Goal: Transaction & Acquisition: Purchase product/service

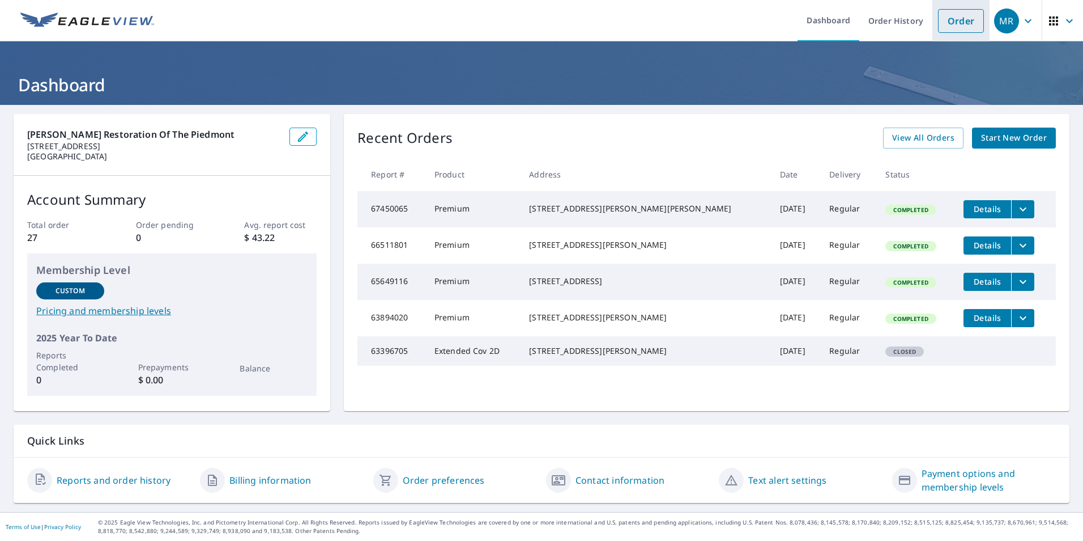
click at [952, 19] on link "Order" at bounding box center [961, 21] width 46 height 24
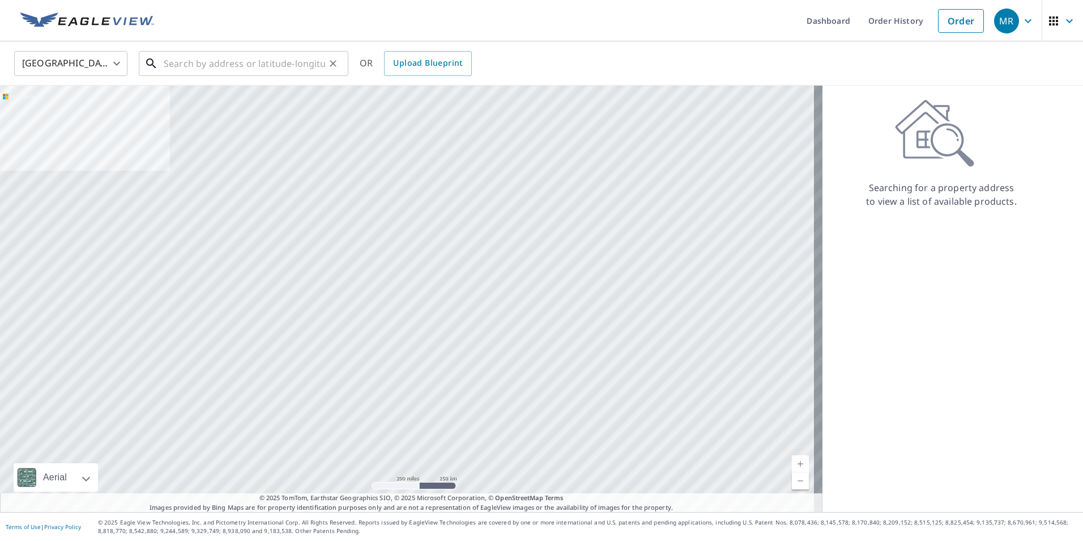
click at [204, 70] on input "text" at bounding box center [244, 64] width 161 height 32
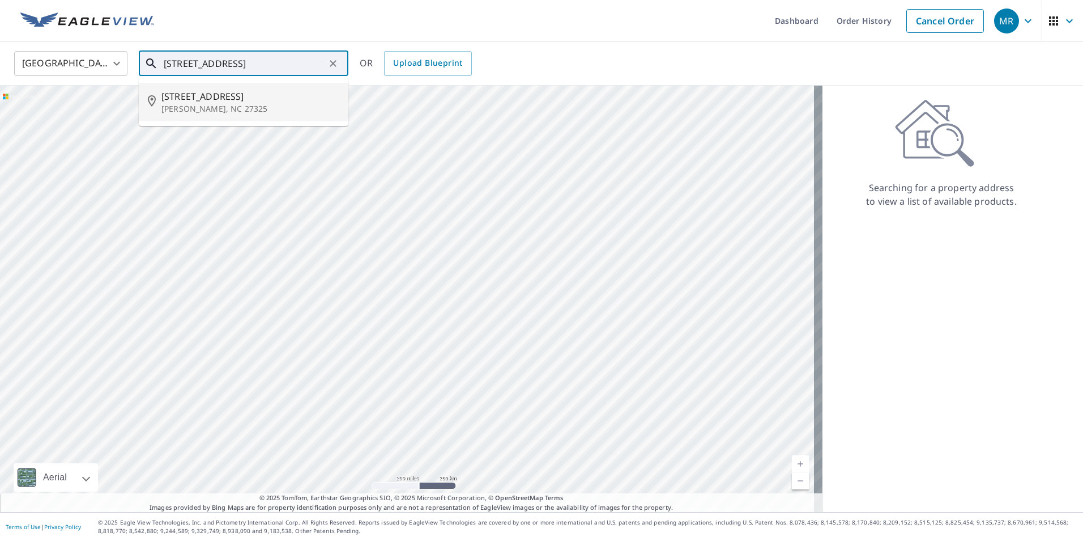
click at [173, 103] on p "[PERSON_NAME], NC 27325" at bounding box center [250, 108] width 178 height 11
type input "[STREET_ADDRESS][PERSON_NAME]"
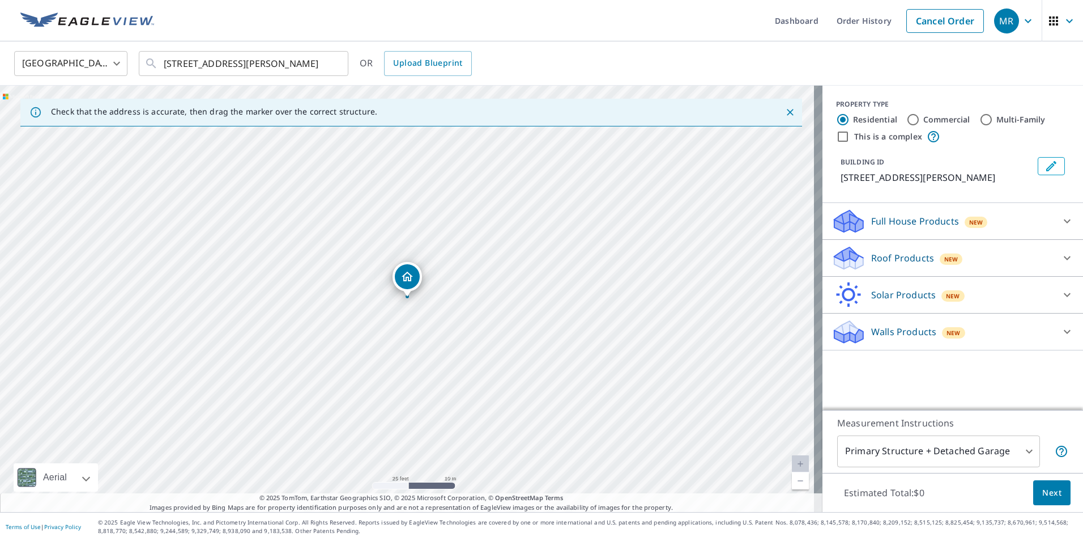
drag, startPoint x: 382, startPoint y: 224, endPoint x: 390, endPoint y: 226, distance: 8.3
click at [280, 75] on input "[STREET_ADDRESS][PERSON_NAME]" at bounding box center [244, 64] width 161 height 32
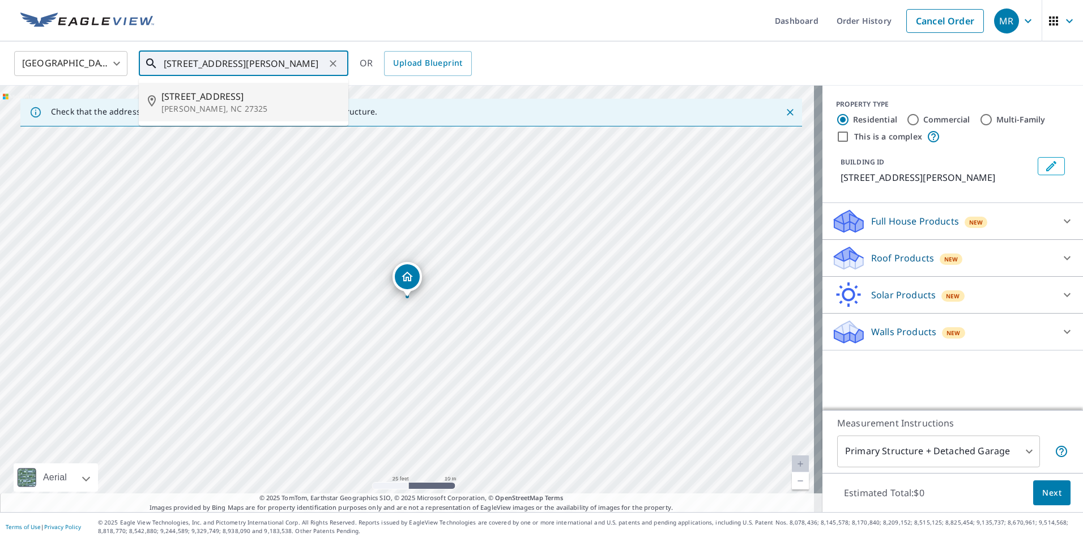
click at [263, 100] on span "[STREET_ADDRESS]" at bounding box center [250, 97] width 178 height 14
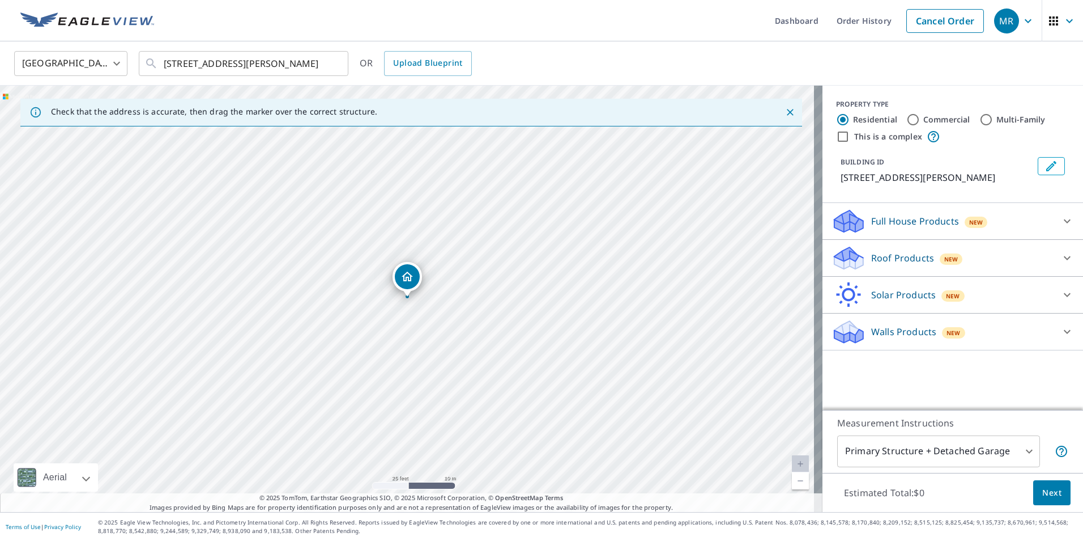
click at [878, 252] on p "Roof Products" at bounding box center [902, 258] width 63 height 14
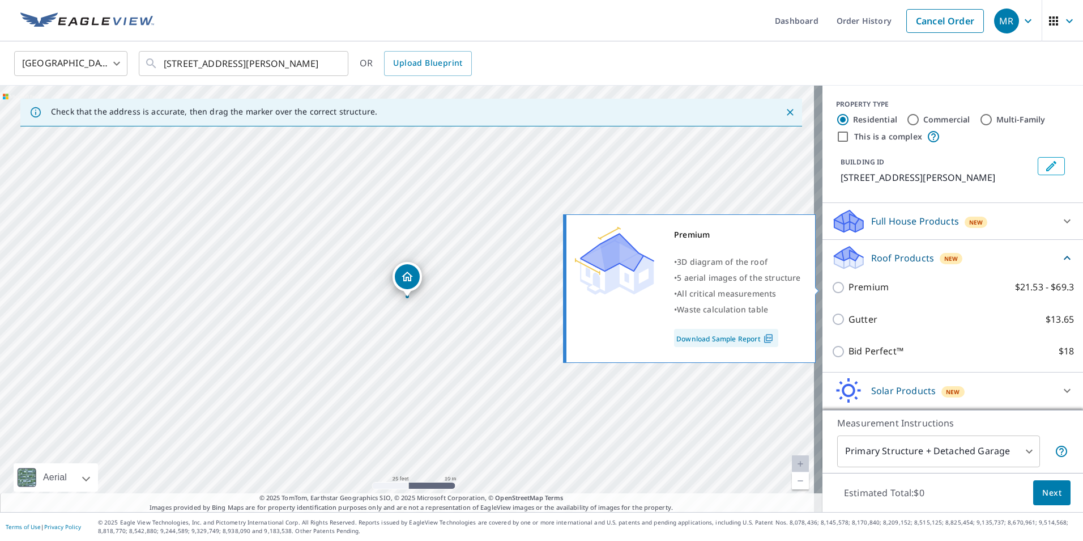
click at [868, 285] on p "Premium" at bounding box center [869, 287] width 40 height 14
click at [849, 285] on input "Premium $21.53 - $69.3" at bounding box center [840, 287] width 17 height 14
checkbox input "true"
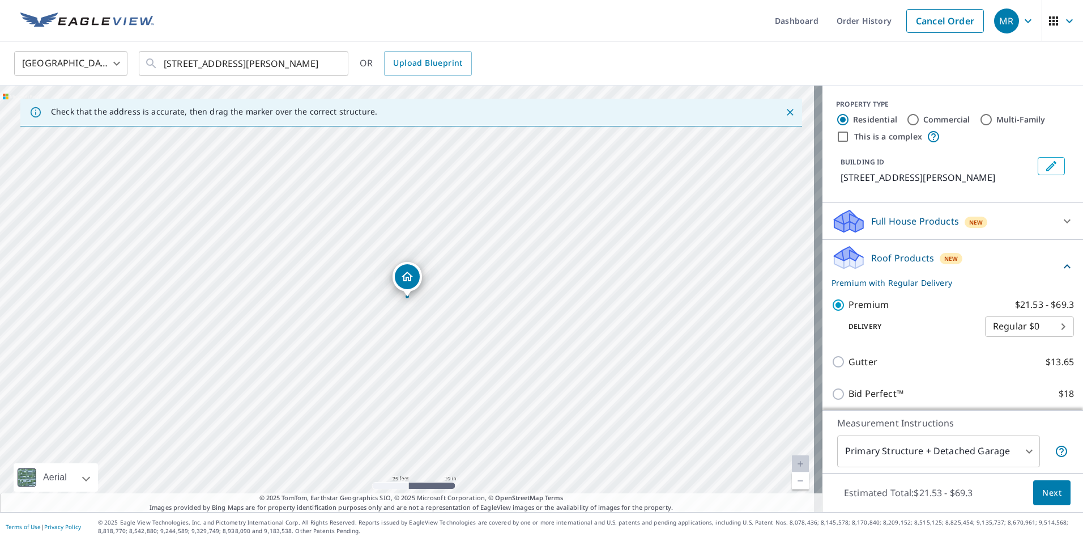
click at [1043, 494] on span "Next" at bounding box center [1052, 493] width 19 height 14
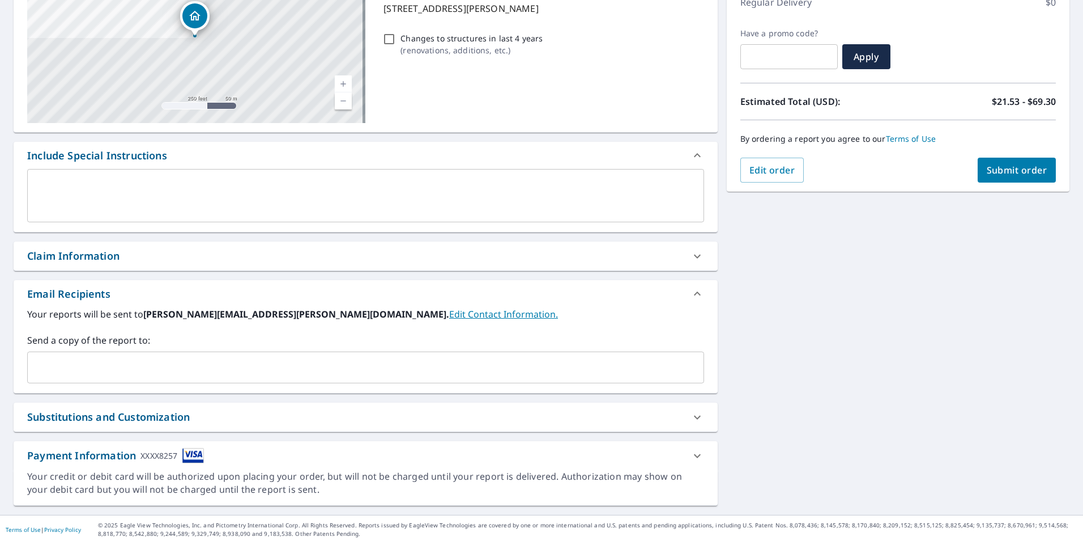
scroll to position [173, 0]
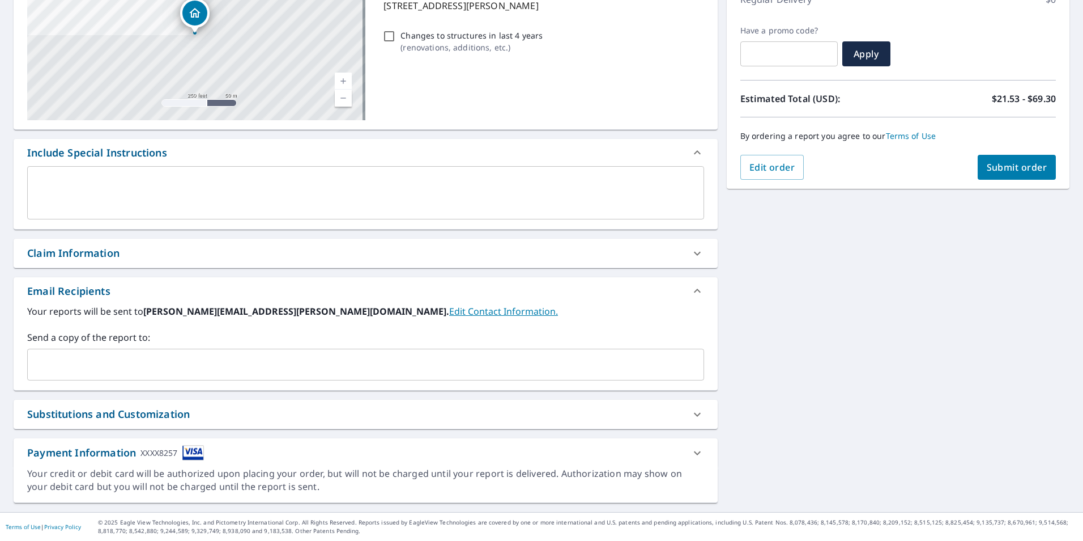
click at [122, 363] on input "text" at bounding box center [357, 365] width 650 height 22
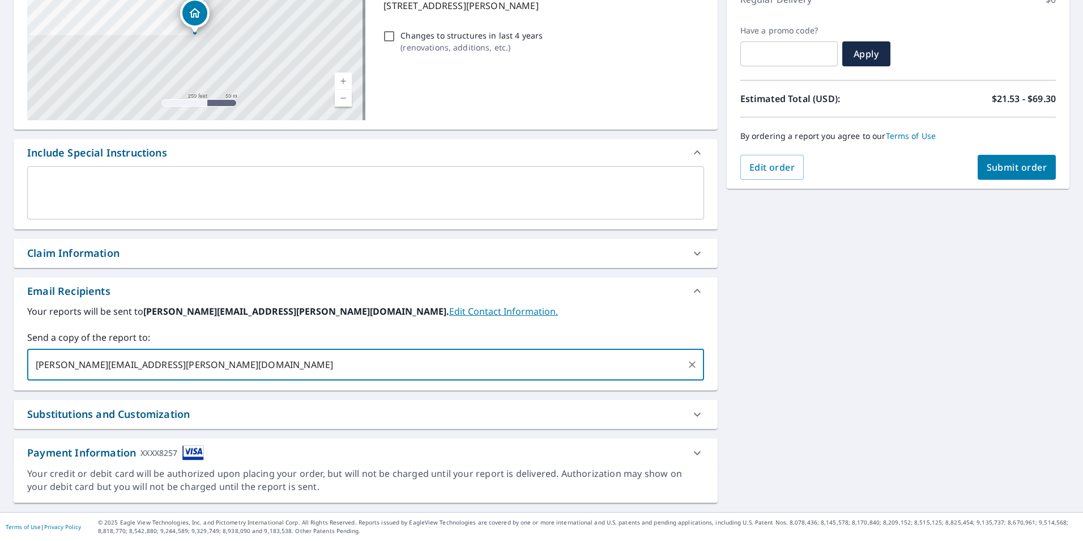
type input "[PERSON_NAME][EMAIL_ADDRESS][PERSON_NAME][DOMAIN_NAME]"
click at [236, 415] on div "Substitutions and Customization" at bounding box center [355, 413] width 657 height 15
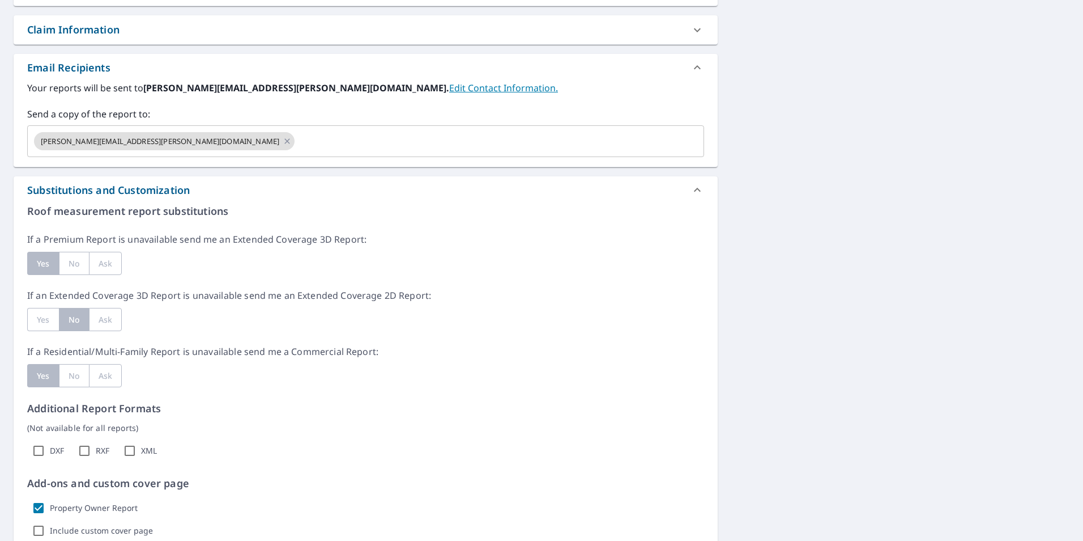
scroll to position [519, 0]
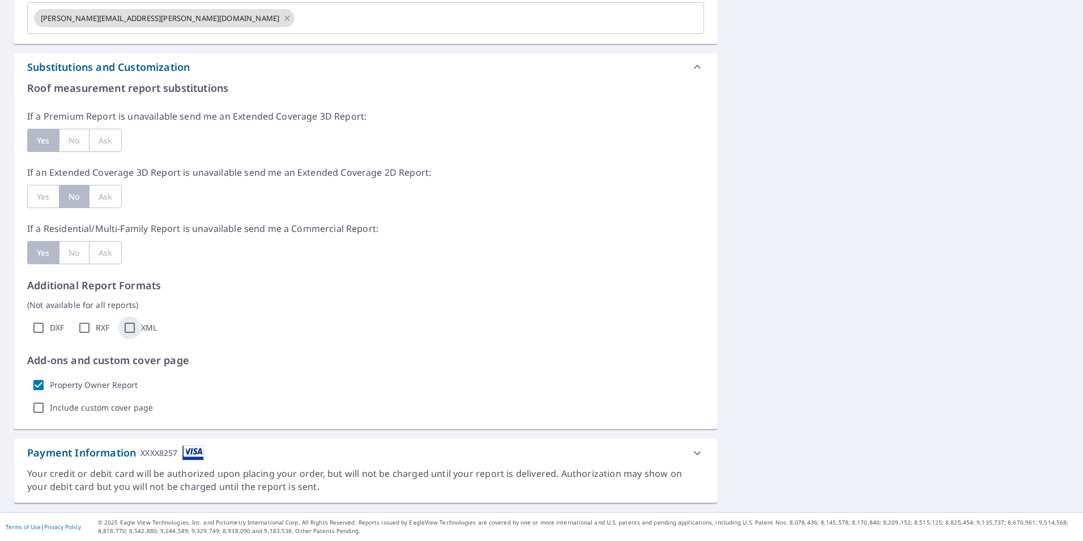
click at [131, 329] on input "XML" at bounding box center [129, 327] width 23 height 23
checkbox input "true"
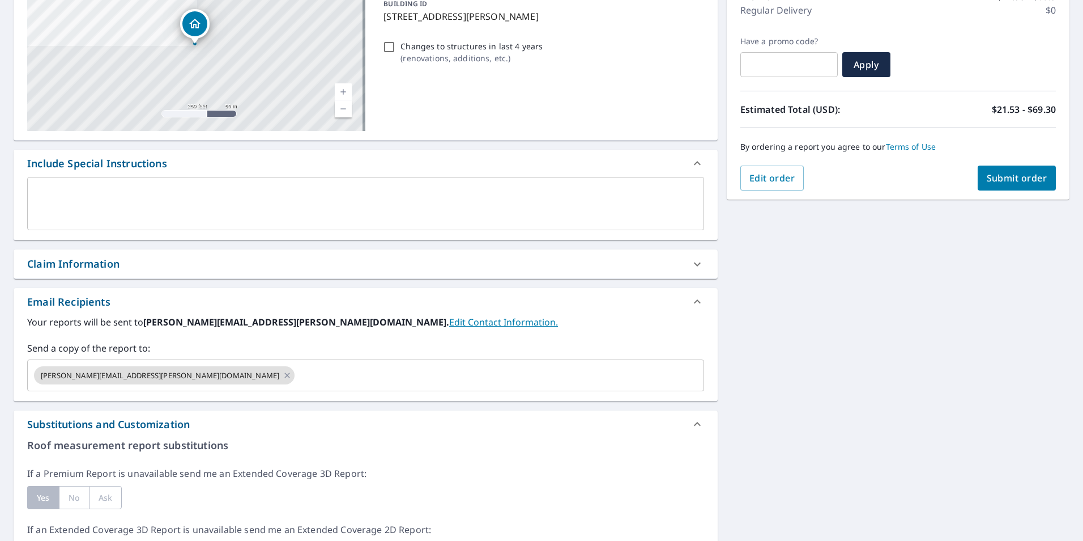
scroll to position [122, 0]
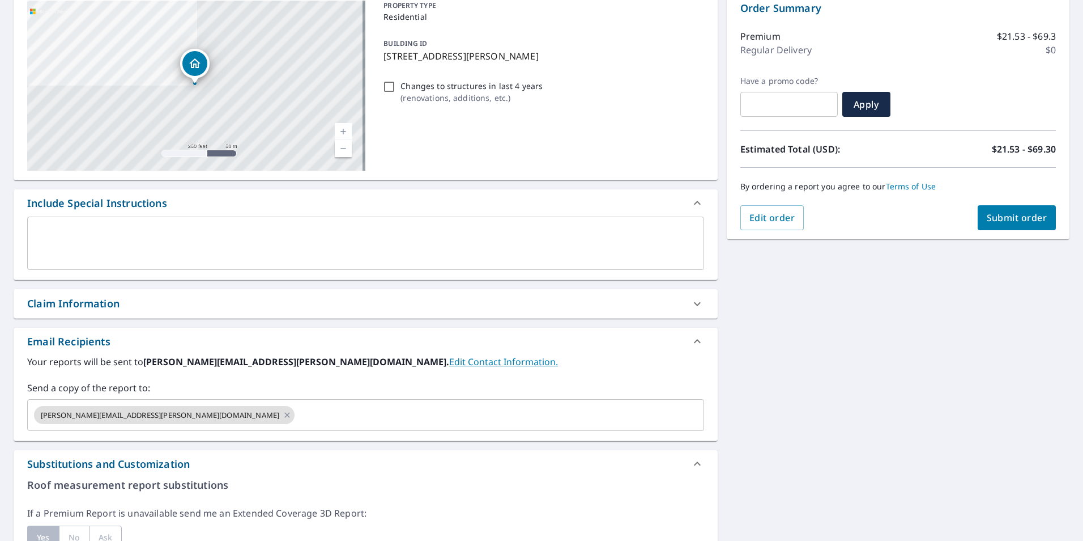
click at [193, 302] on div "Claim Information" at bounding box center [355, 303] width 657 height 15
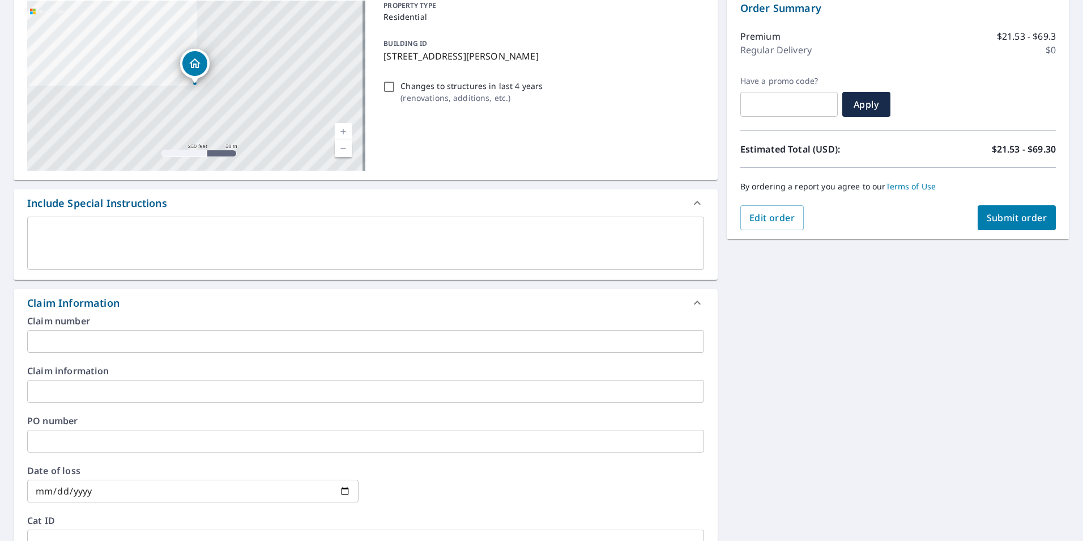
click at [129, 333] on input "text" at bounding box center [365, 341] width 677 height 23
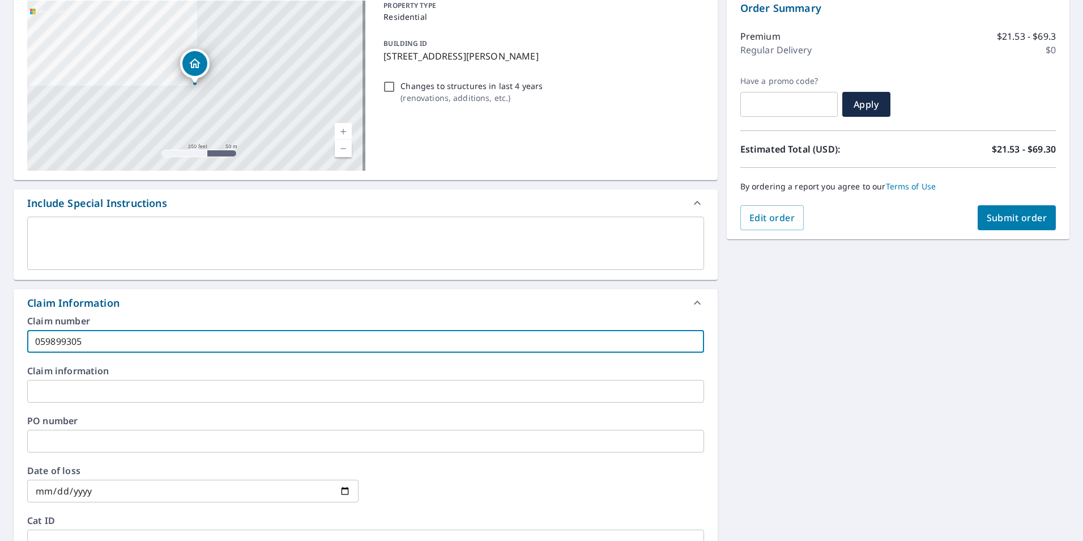
type input "059899305"
click at [108, 388] on input "text" at bounding box center [365, 391] width 677 height 23
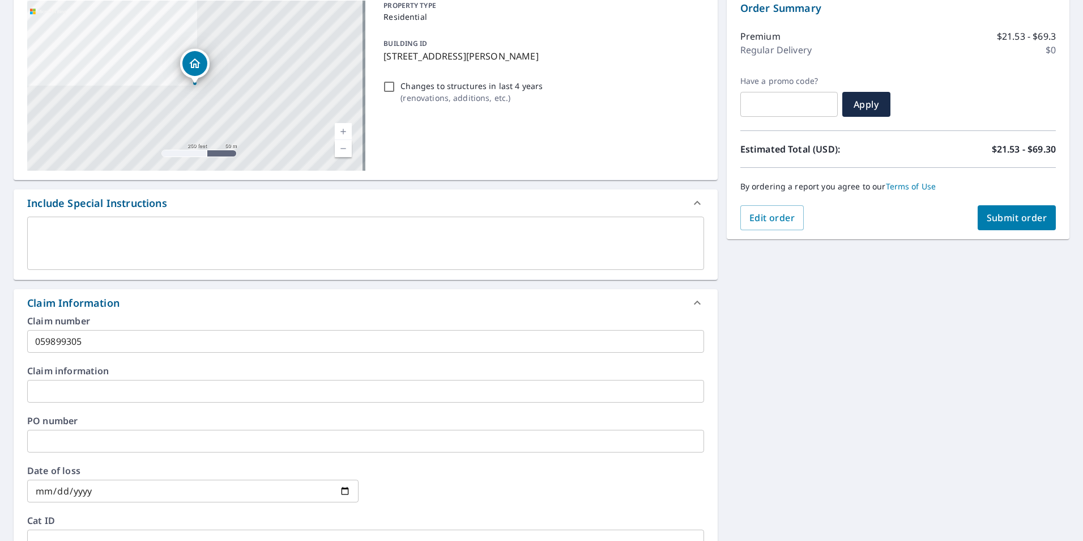
click at [193, 235] on textarea at bounding box center [365, 243] width 661 height 32
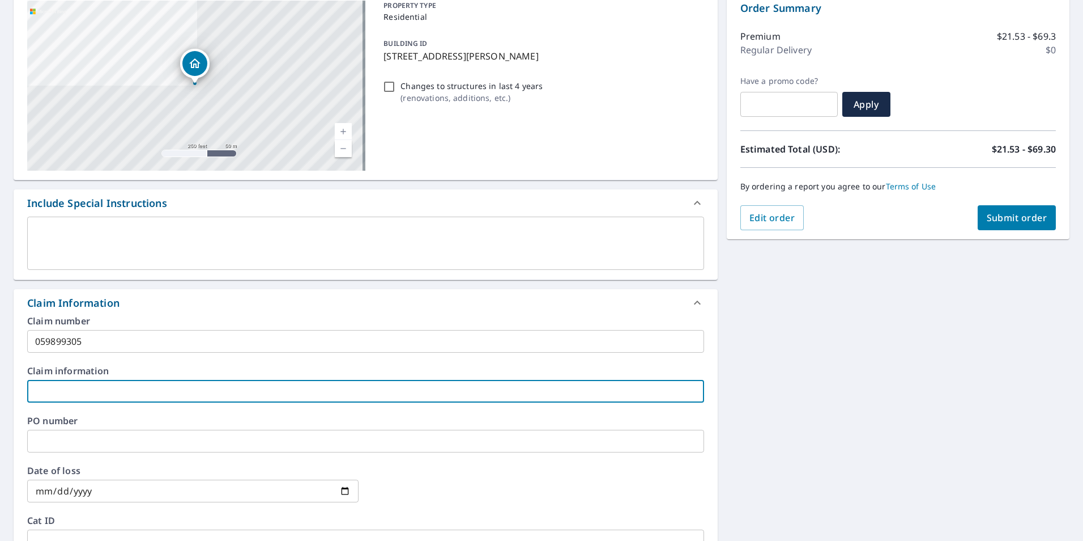
click at [97, 398] on input "text" at bounding box center [365, 391] width 677 height 23
type input "[PERSON_NAME]"
click at [81, 448] on input "text" at bounding box center [365, 441] width 677 height 23
click at [282, 396] on input "[PERSON_NAME]" at bounding box center [365, 391] width 677 height 23
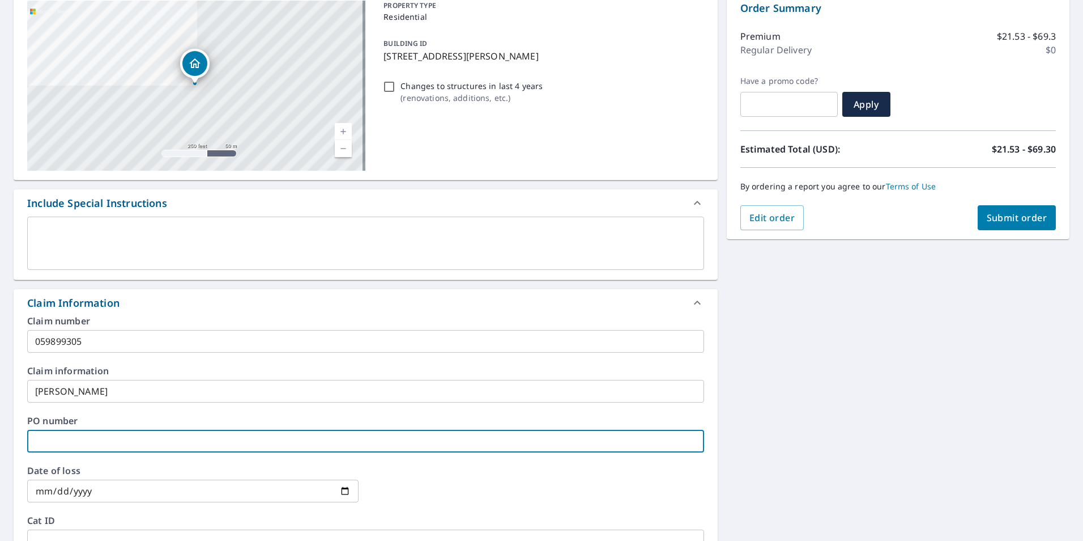
click at [92, 437] on input "text" at bounding box center [365, 441] width 677 height 23
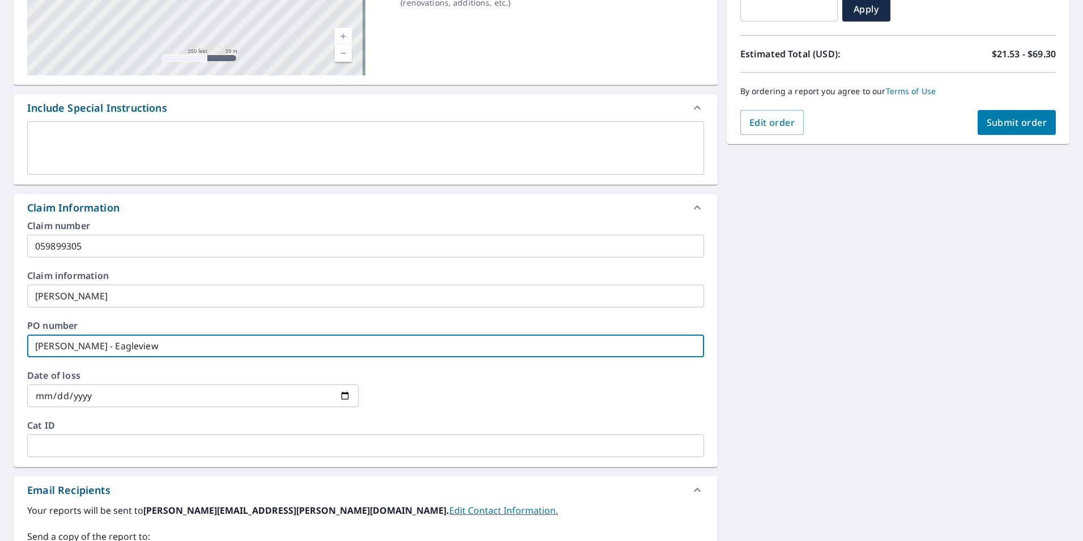
scroll to position [227, 0]
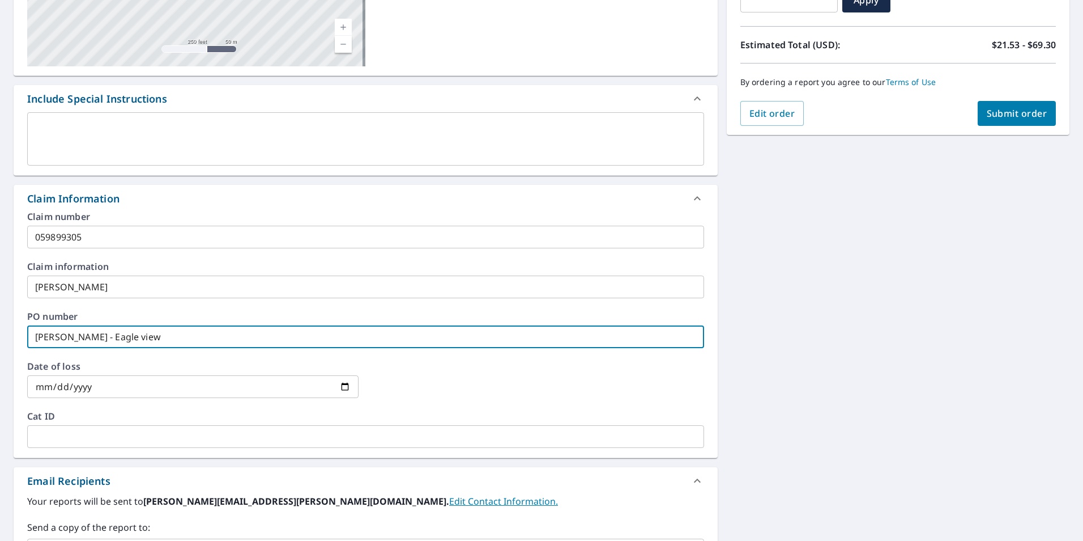
type input "[PERSON_NAME] - Eagle view"
click at [104, 393] on input "date" at bounding box center [192, 386] width 331 height 23
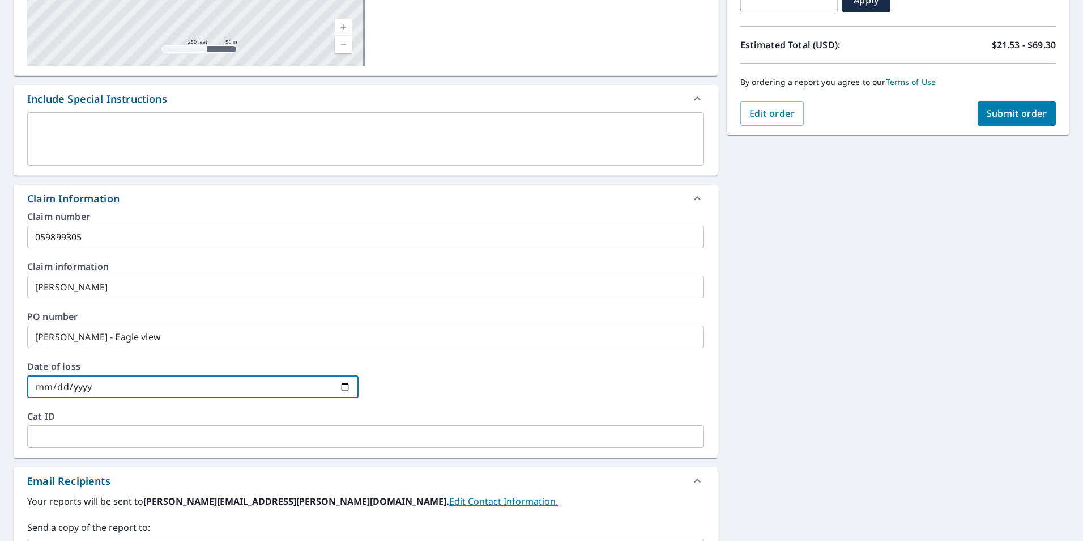
click at [339, 385] on input "date" at bounding box center [192, 386] width 331 height 23
type input "[DATE]"
click at [102, 431] on input "text" at bounding box center [365, 436] width 677 height 23
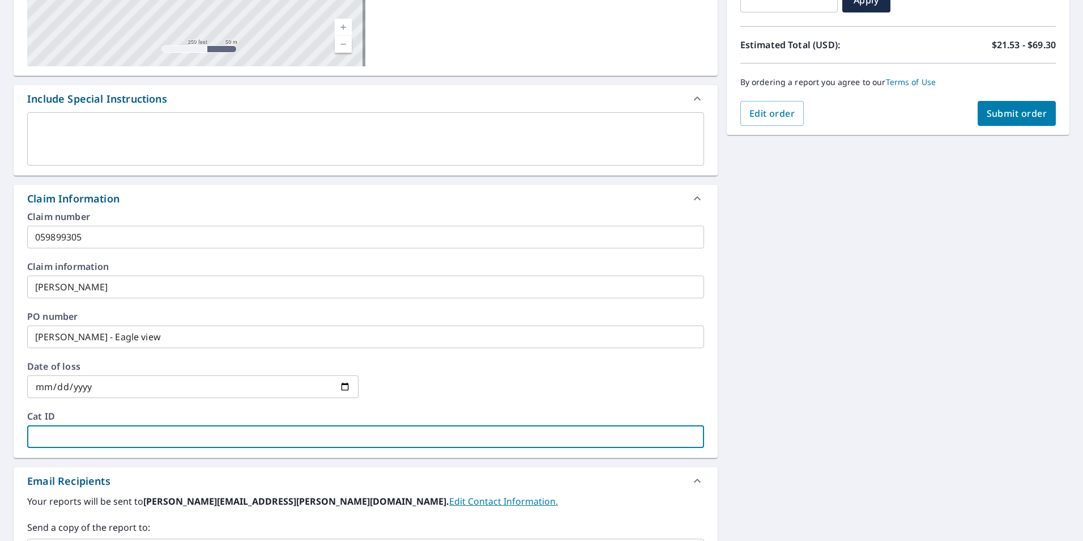
type input "Residential"
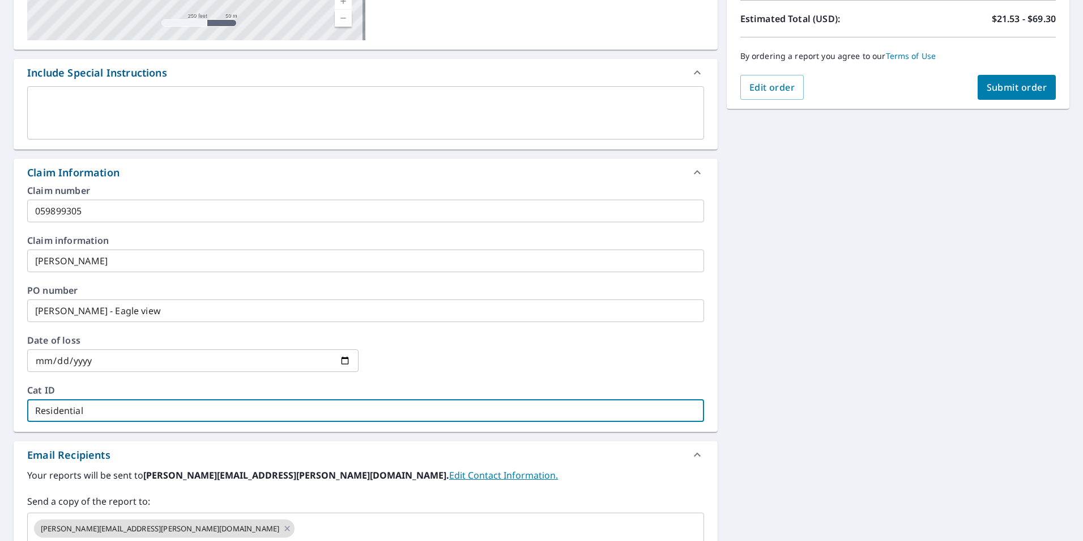
scroll to position [0, 0]
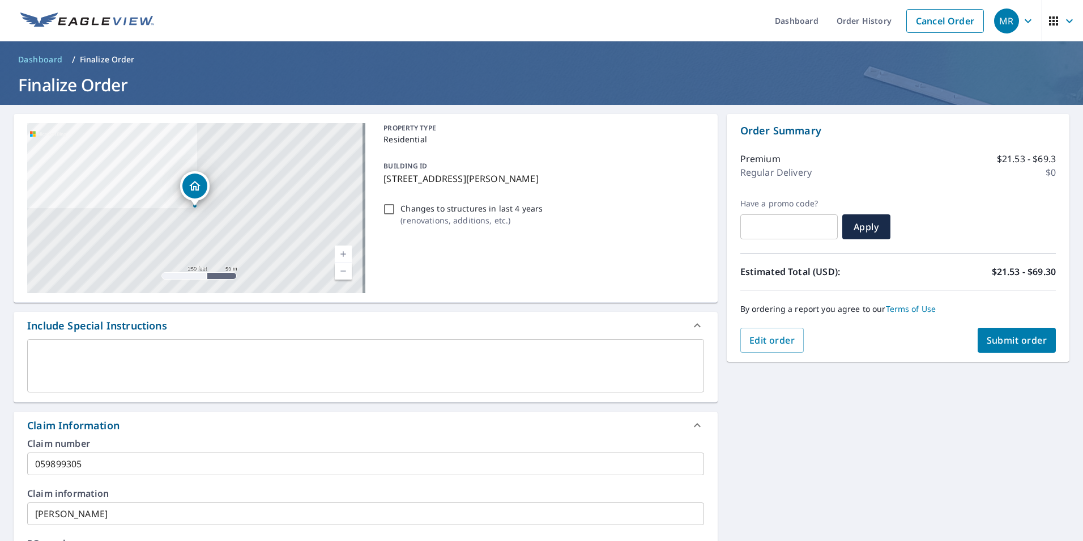
drag, startPoint x: 988, startPoint y: 338, endPoint x: 989, endPoint y: 346, distance: 7.5
click at [989, 346] on span "Submit order" at bounding box center [1017, 340] width 61 height 12
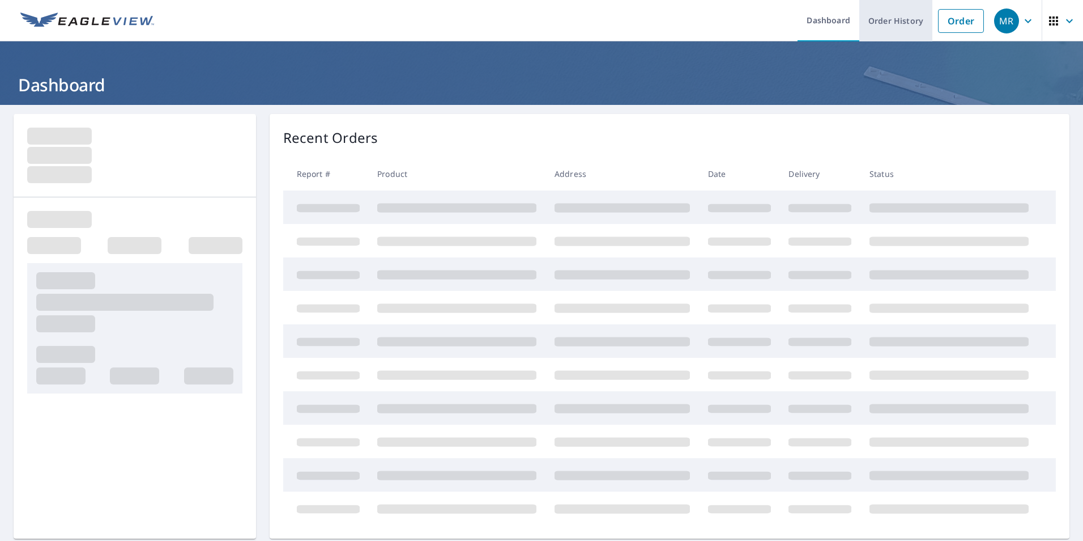
click at [876, 28] on link "Order History" at bounding box center [896, 20] width 73 height 41
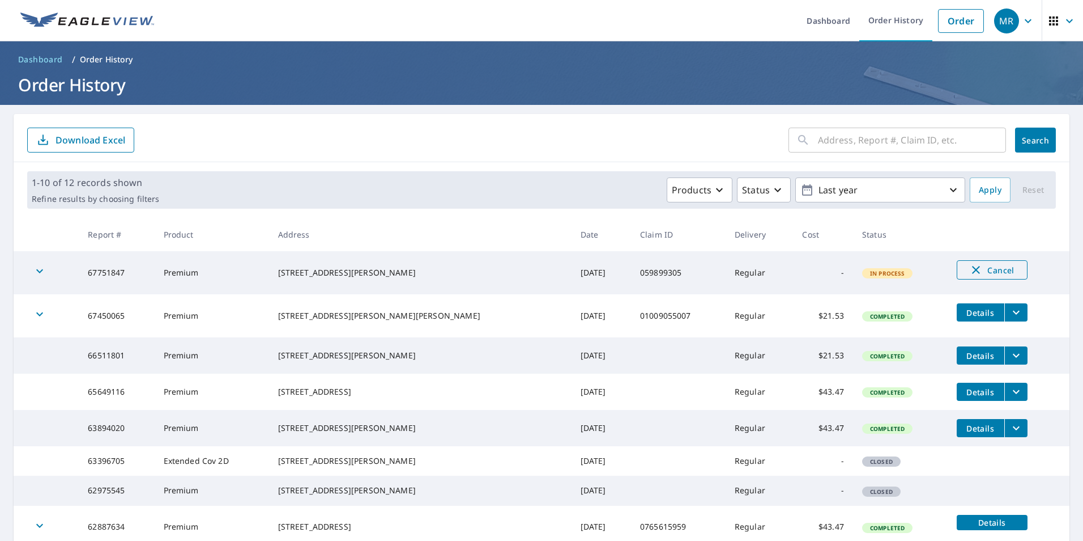
click at [986, 268] on span "Cancel" at bounding box center [992, 270] width 47 height 14
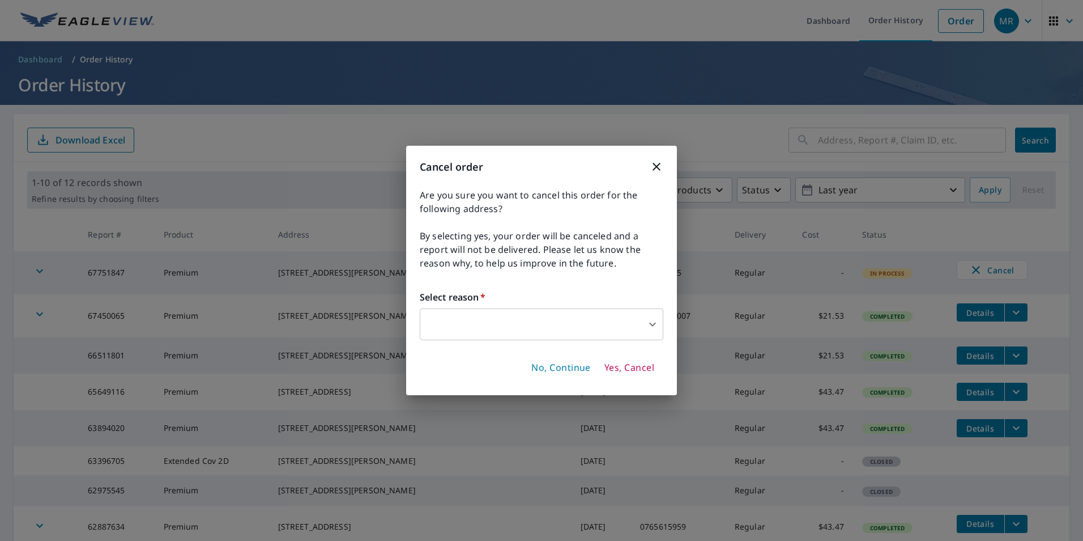
click at [643, 330] on body "MR MR Dashboard Order History Order MR Dashboard / Order History Order History …" at bounding box center [541, 270] width 1083 height 541
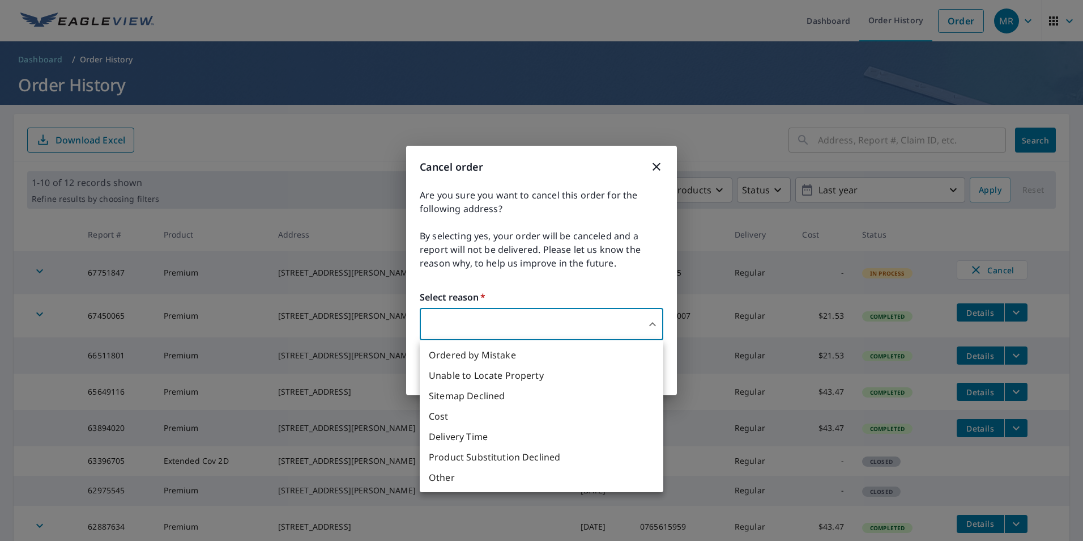
click at [447, 470] on li "Other" at bounding box center [542, 477] width 244 height 20
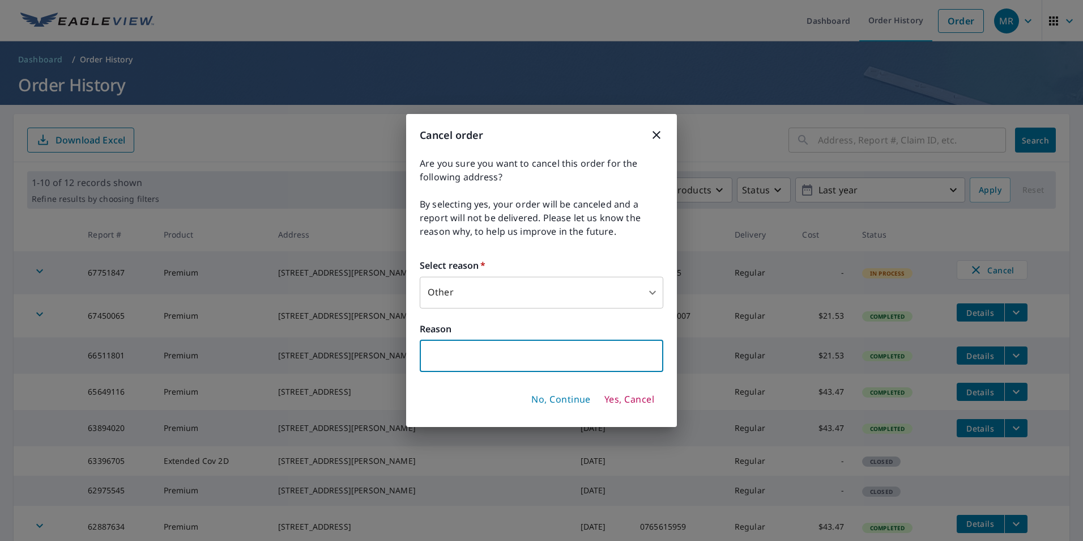
click at [513, 358] on input "text" at bounding box center [542, 356] width 244 height 32
click at [492, 299] on body "MR MR Dashboard Order History Order MR Dashboard / Order History Order History …" at bounding box center [541, 270] width 1083 height 541
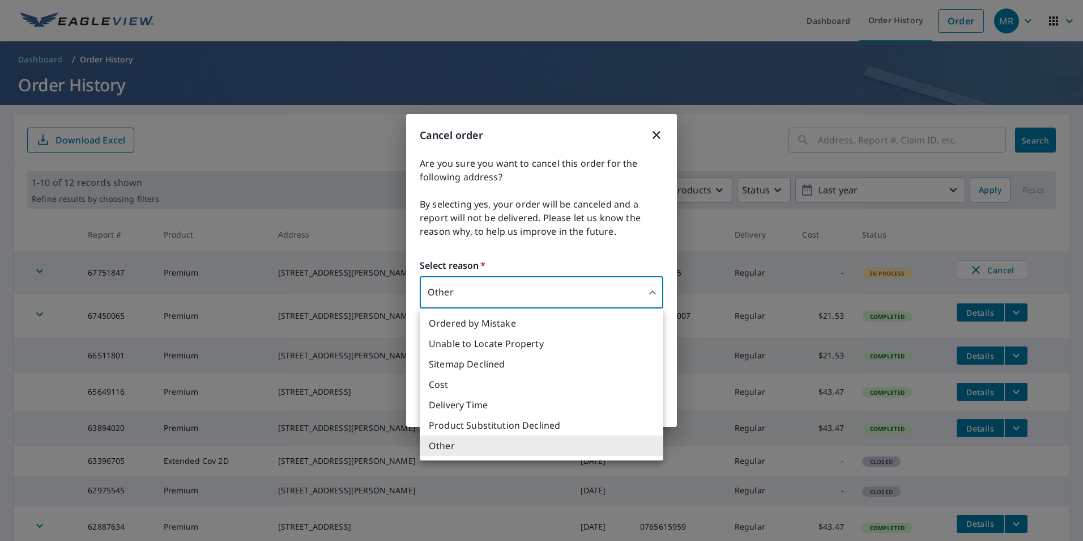
click at [456, 447] on li "Other" at bounding box center [542, 445] width 244 height 20
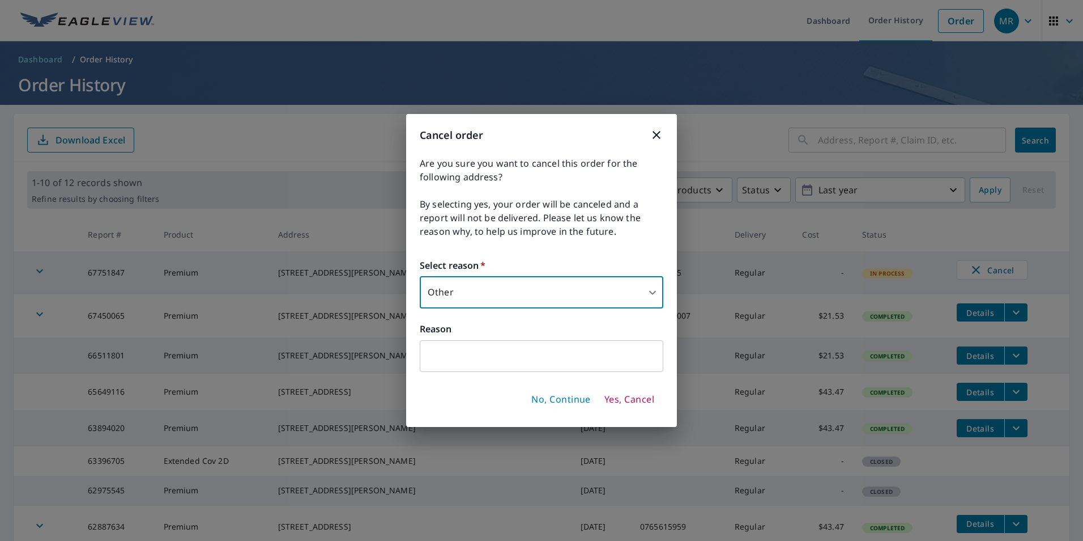
click at [471, 293] on body "MR MR Dashboard Order History Order MR Dashboard / Order History Order History …" at bounding box center [541, 270] width 1083 height 541
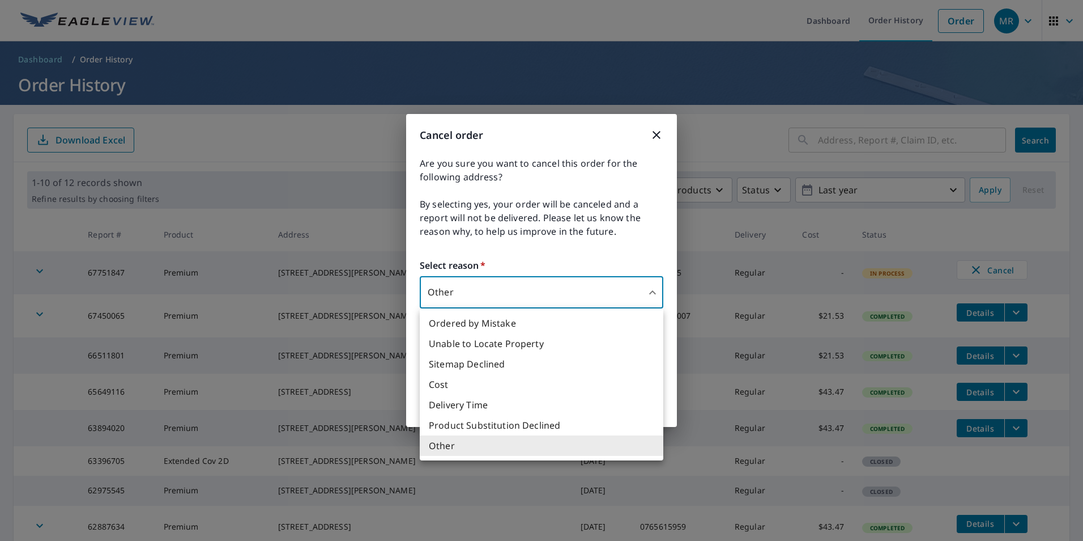
click at [473, 327] on li "Ordered by Mistake" at bounding box center [542, 323] width 244 height 20
type input "30"
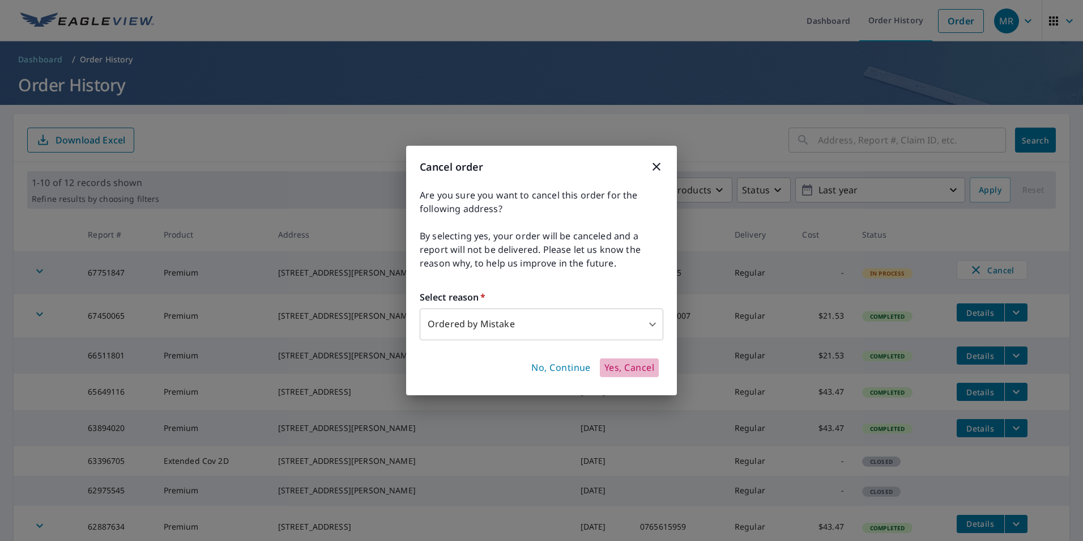
click at [627, 364] on span "Yes, Cancel" at bounding box center [630, 368] width 50 height 12
